Goal: Task Accomplishment & Management: Manage account settings

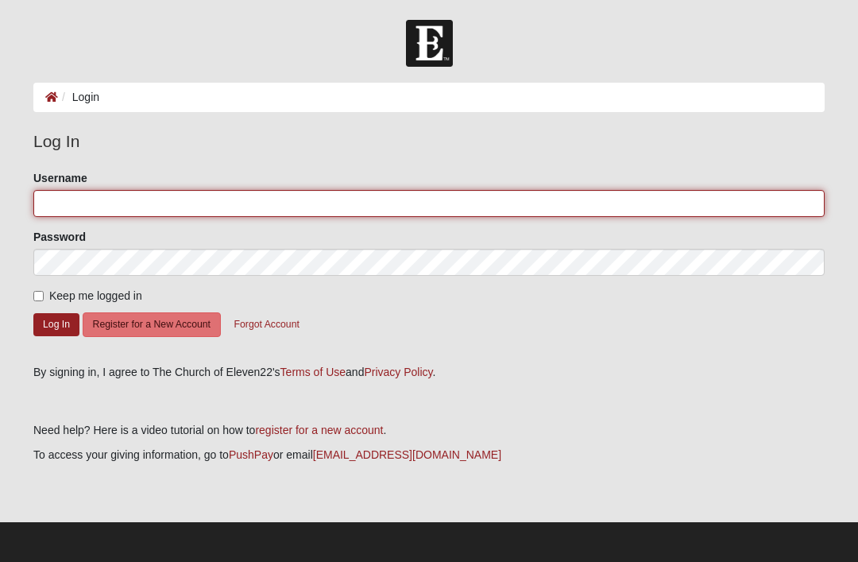
click at [98, 199] on input "Username" at bounding box center [428, 203] width 791 height 27
type input "[PERSON_NAME]"
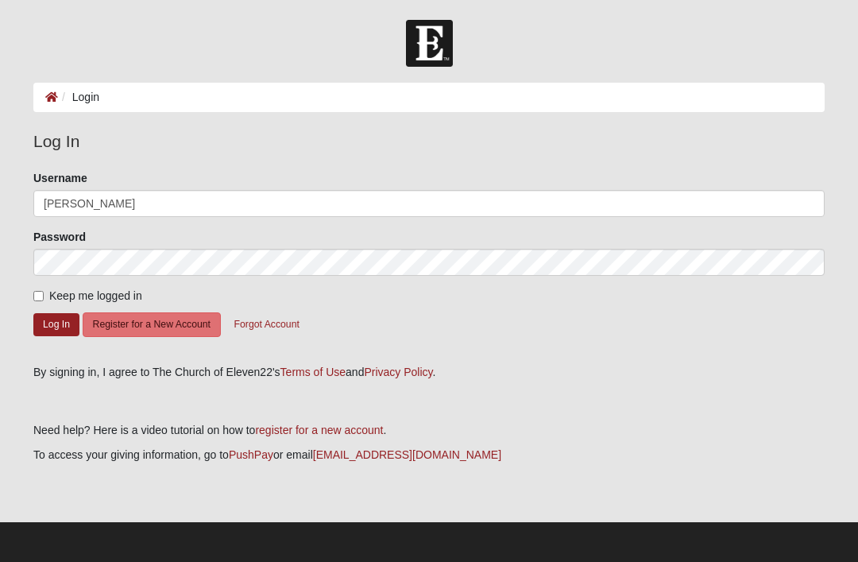
click at [56, 323] on button "Log In" at bounding box center [56, 324] width 46 height 23
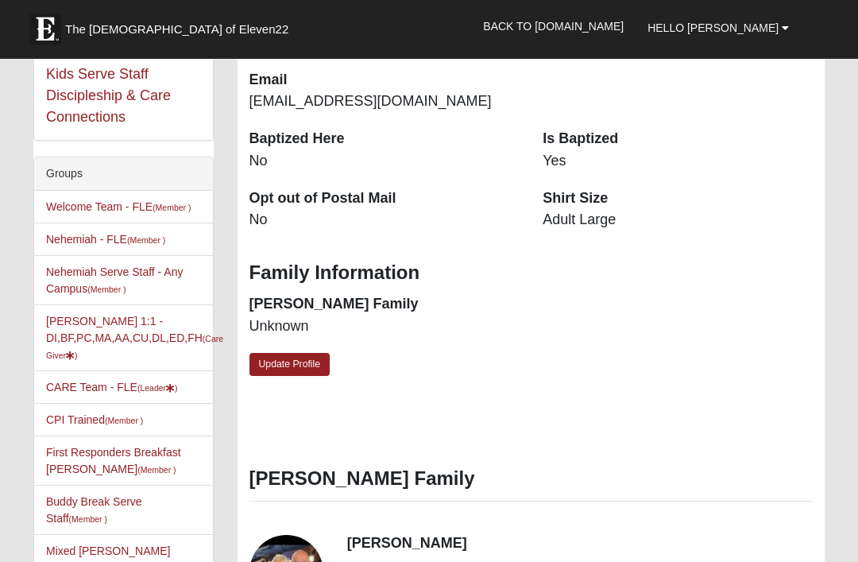
scroll to position [278, 0]
click at [75, 351] on icon at bounding box center [70, 355] width 9 height 9
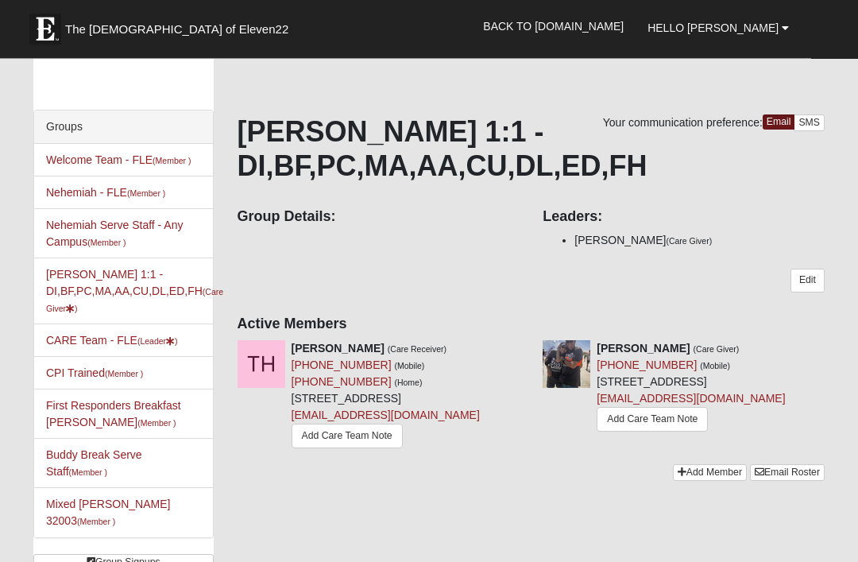
scroll to position [25, 0]
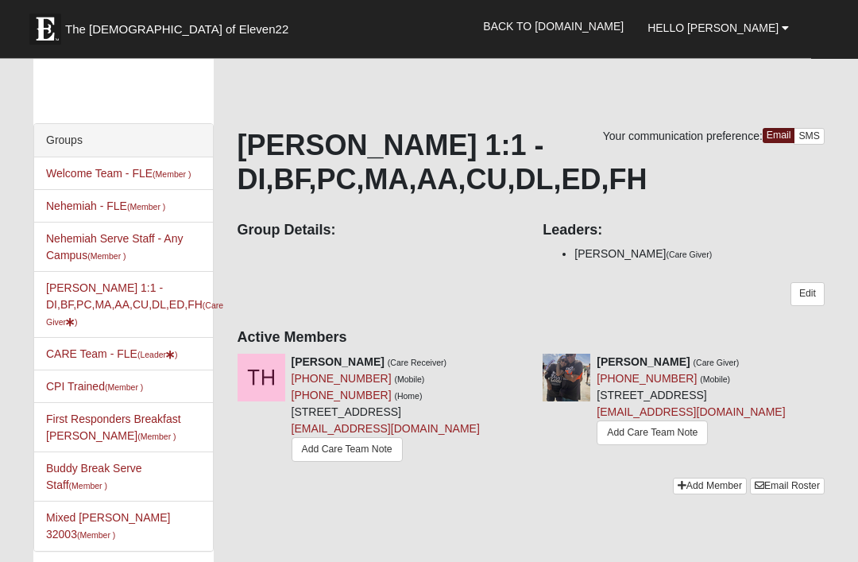
click at [523, 357] on icon at bounding box center [524, 362] width 11 height 11
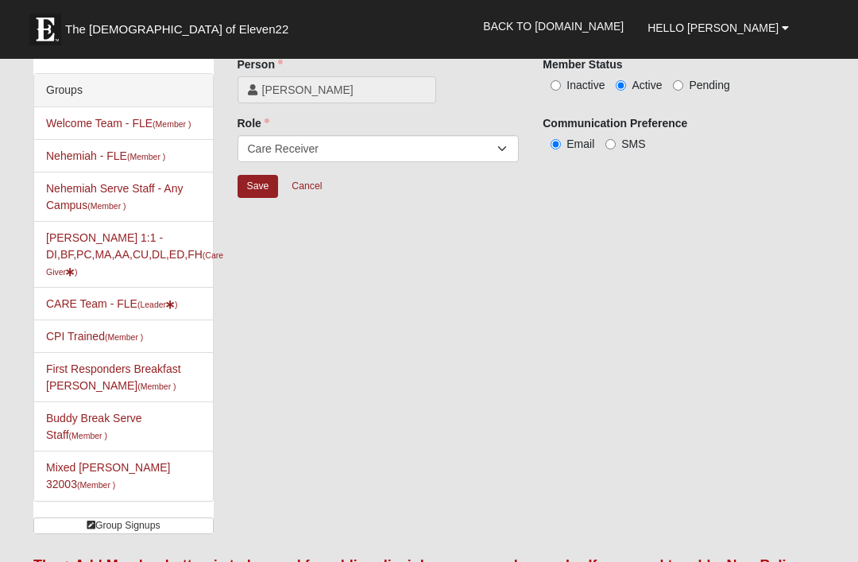
scroll to position [77, 0]
click at [561, 90] on input "Inactive" at bounding box center [555, 84] width 10 height 10
radio input "true"
click at [261, 184] on input "Save" at bounding box center [257, 185] width 41 height 23
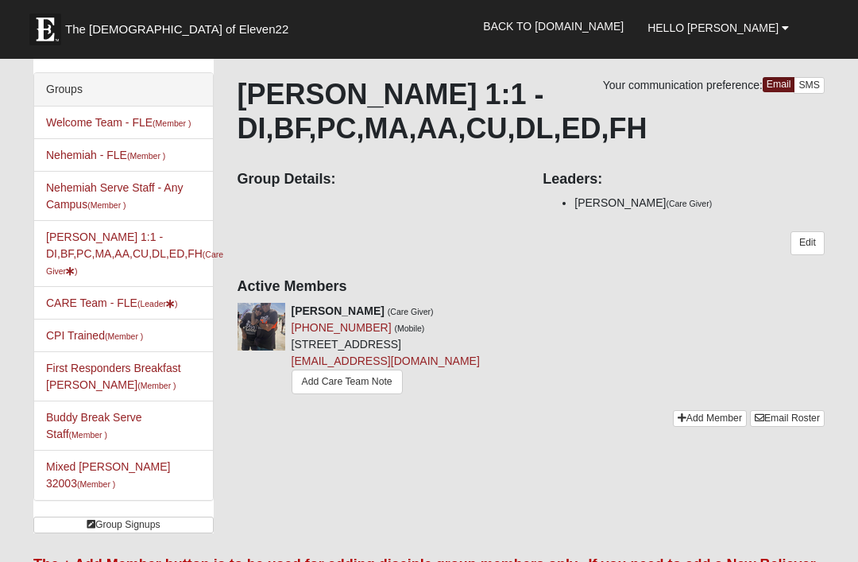
click at [790, 25] on link "Hello [PERSON_NAME]" at bounding box center [717, 28] width 165 height 40
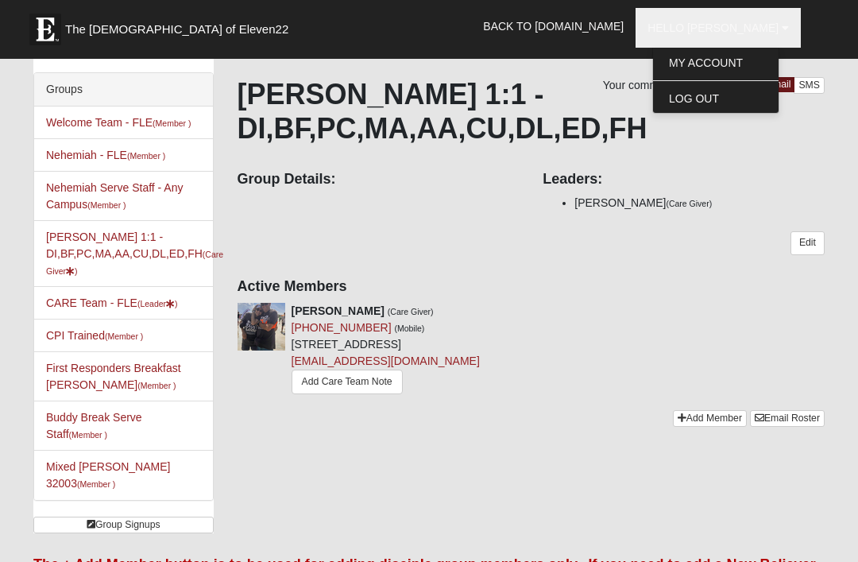
click at [740, 100] on link "Log Out" at bounding box center [715, 98] width 125 height 21
